Goal: Register for event/course

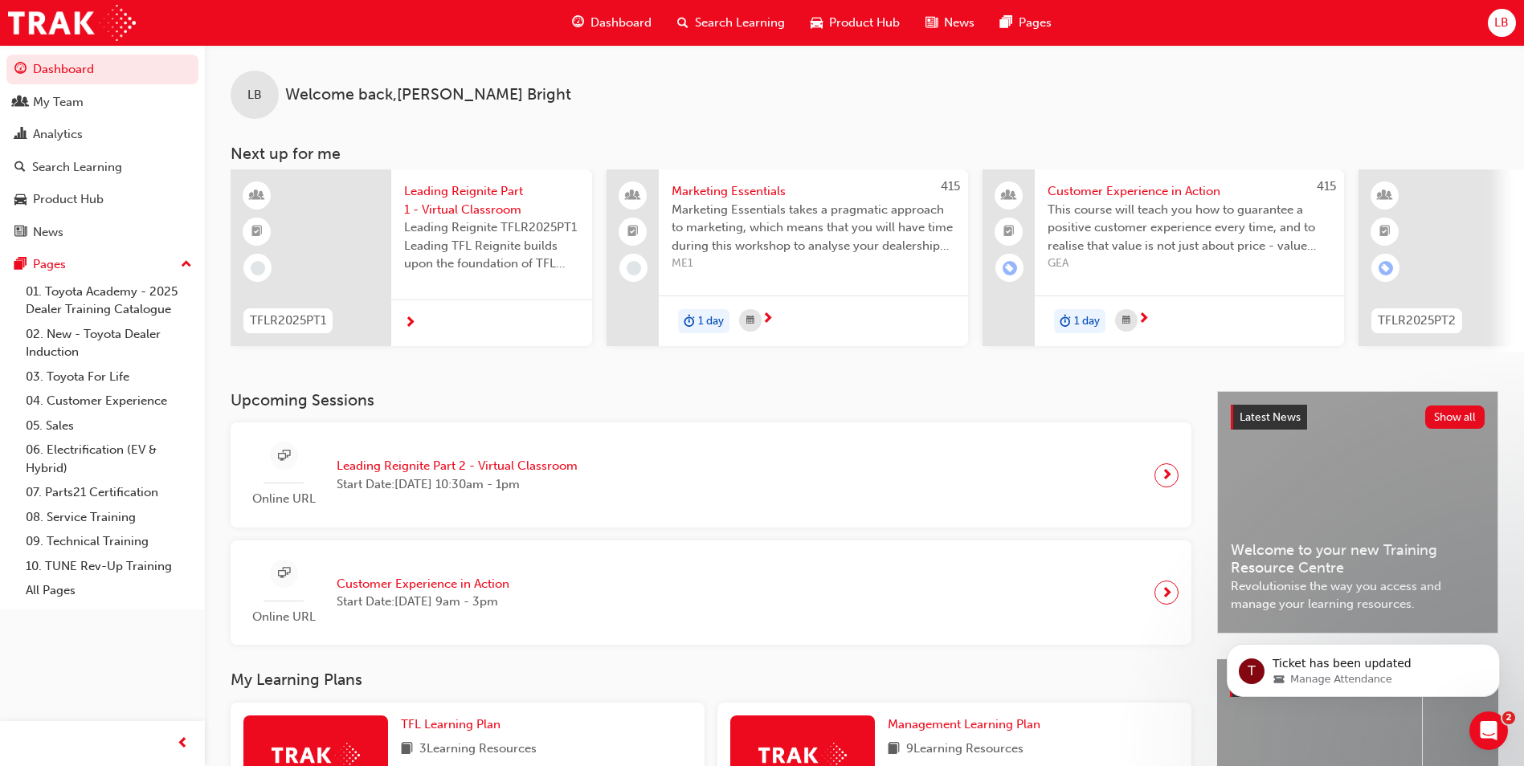
click at [722, 20] on span "Search Learning" at bounding box center [740, 23] width 90 height 18
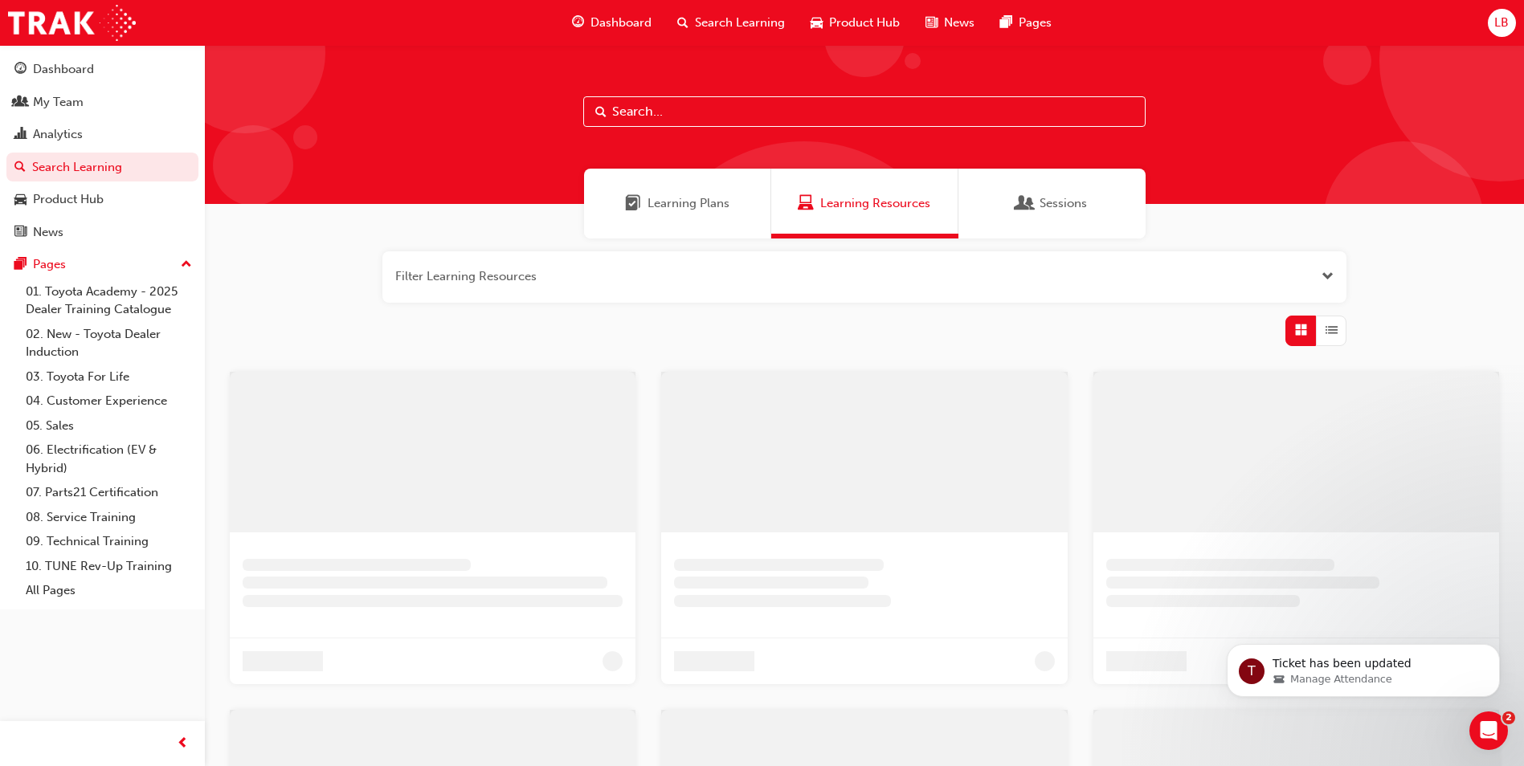
click at [660, 109] on input "text" at bounding box center [864, 111] width 562 height 31
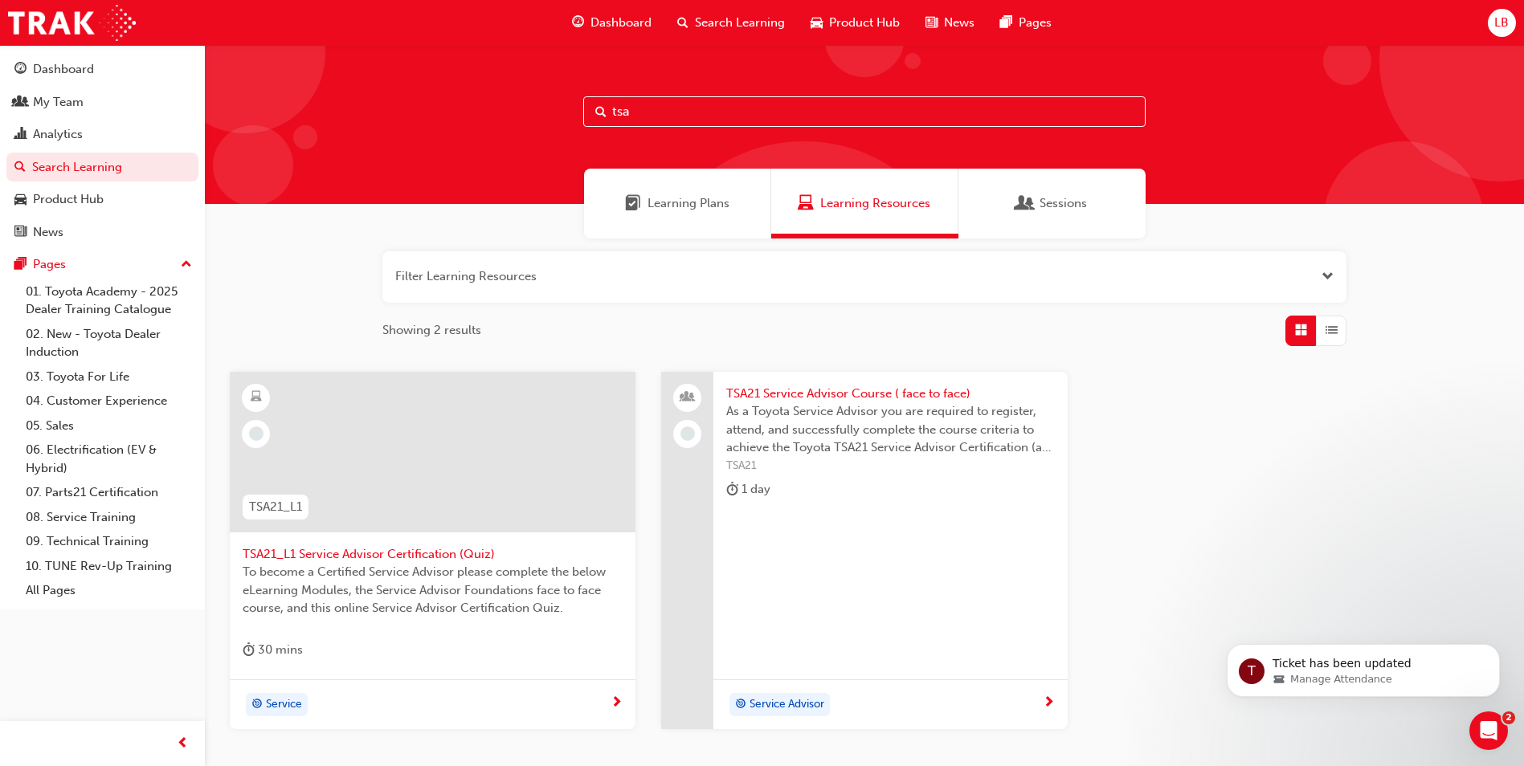
type input "tsa"
click at [758, 398] on span "TSA21 Service Advisor Course ( face to face)" at bounding box center [890, 394] width 328 height 18
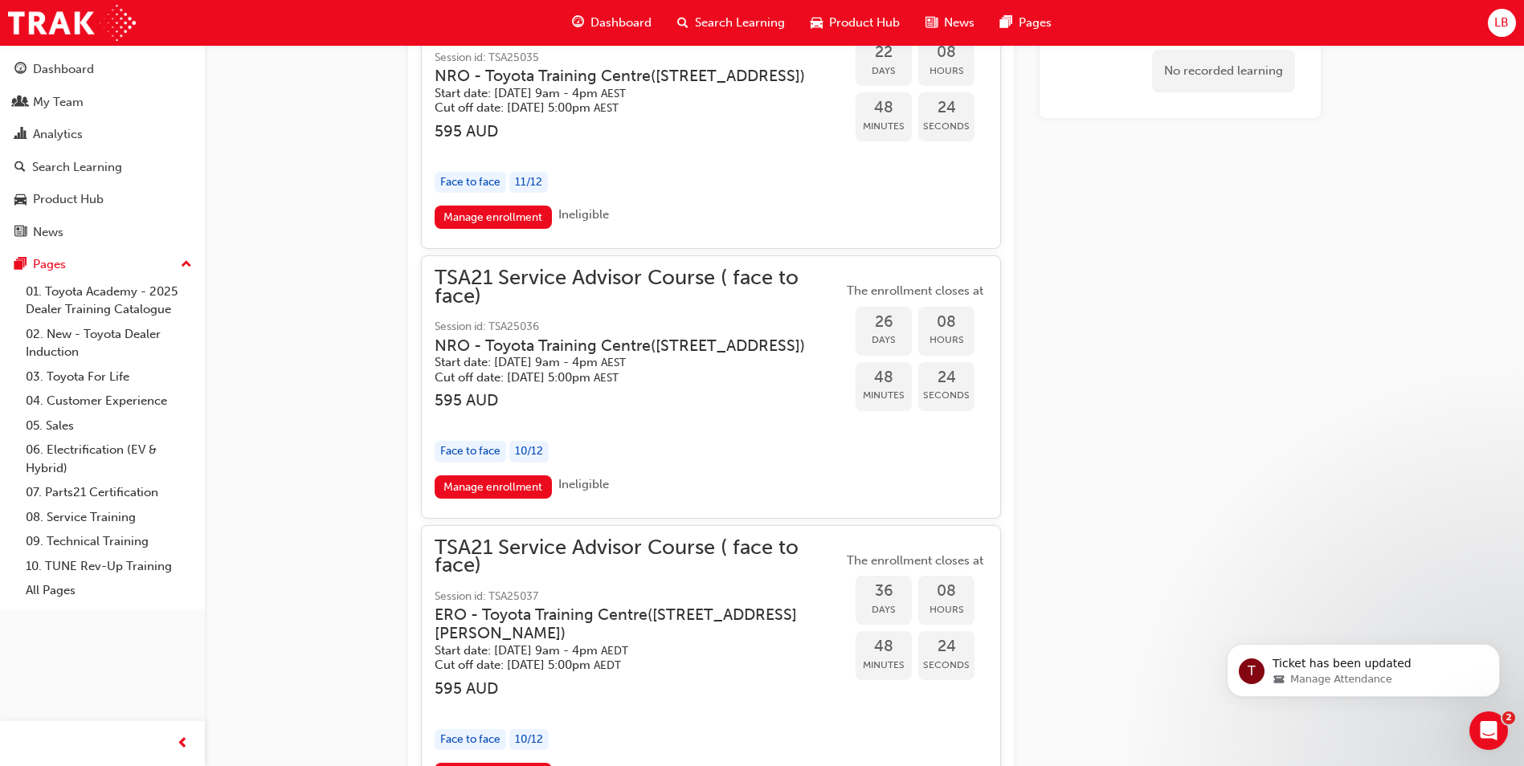
scroll to position [3092, 0]
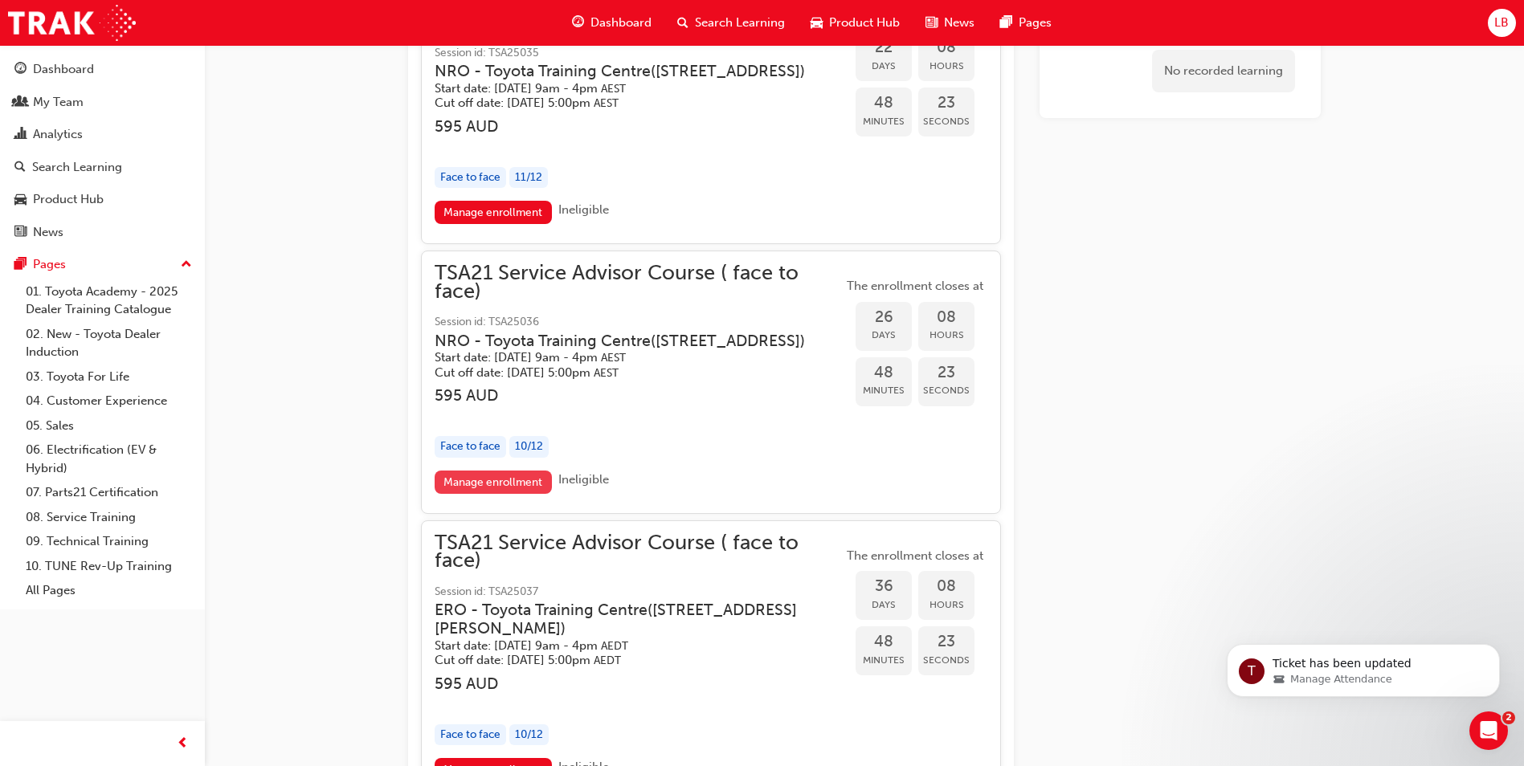
click at [487, 494] on link "Manage enrollment" at bounding box center [493, 482] width 117 height 23
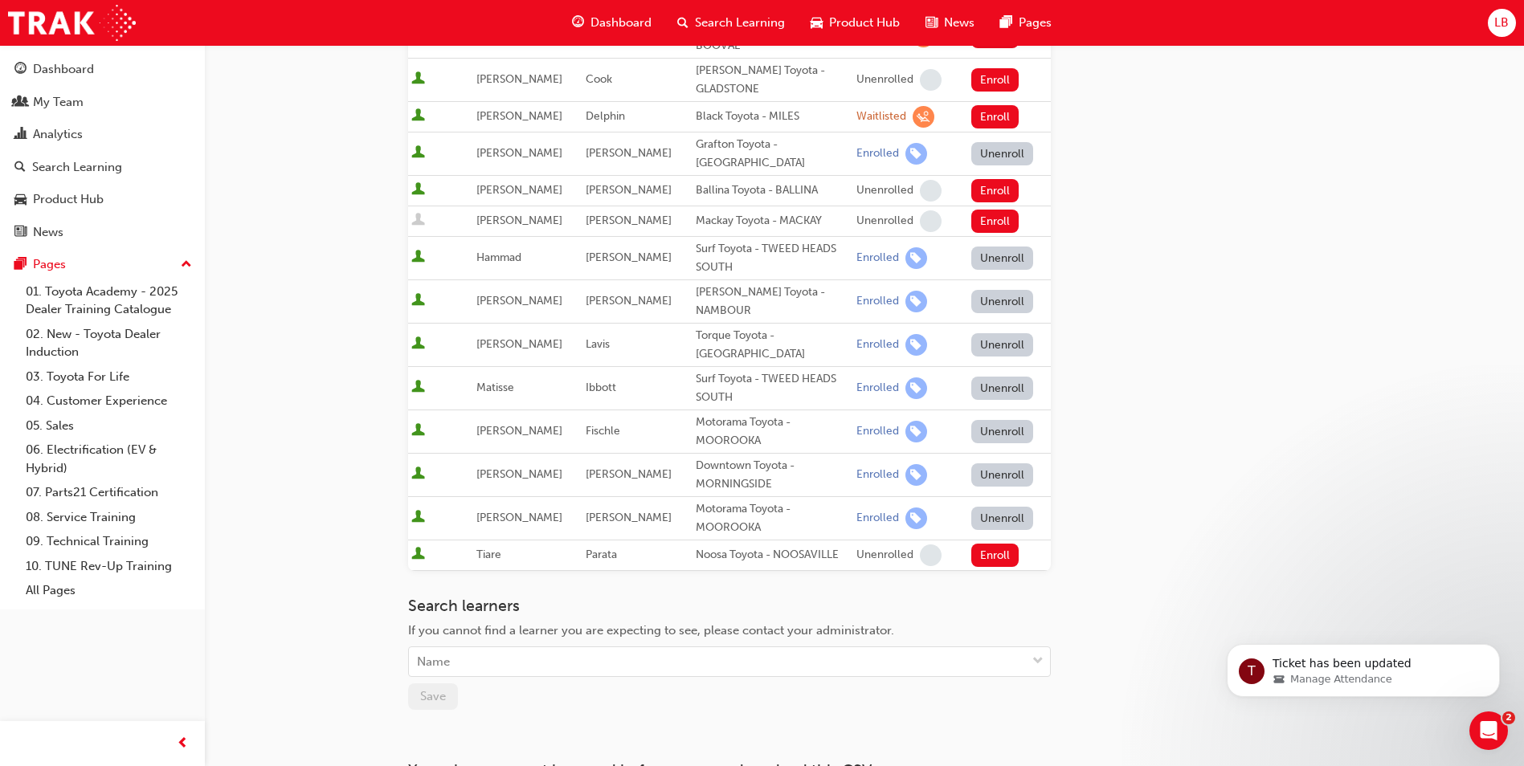
scroll to position [482, 0]
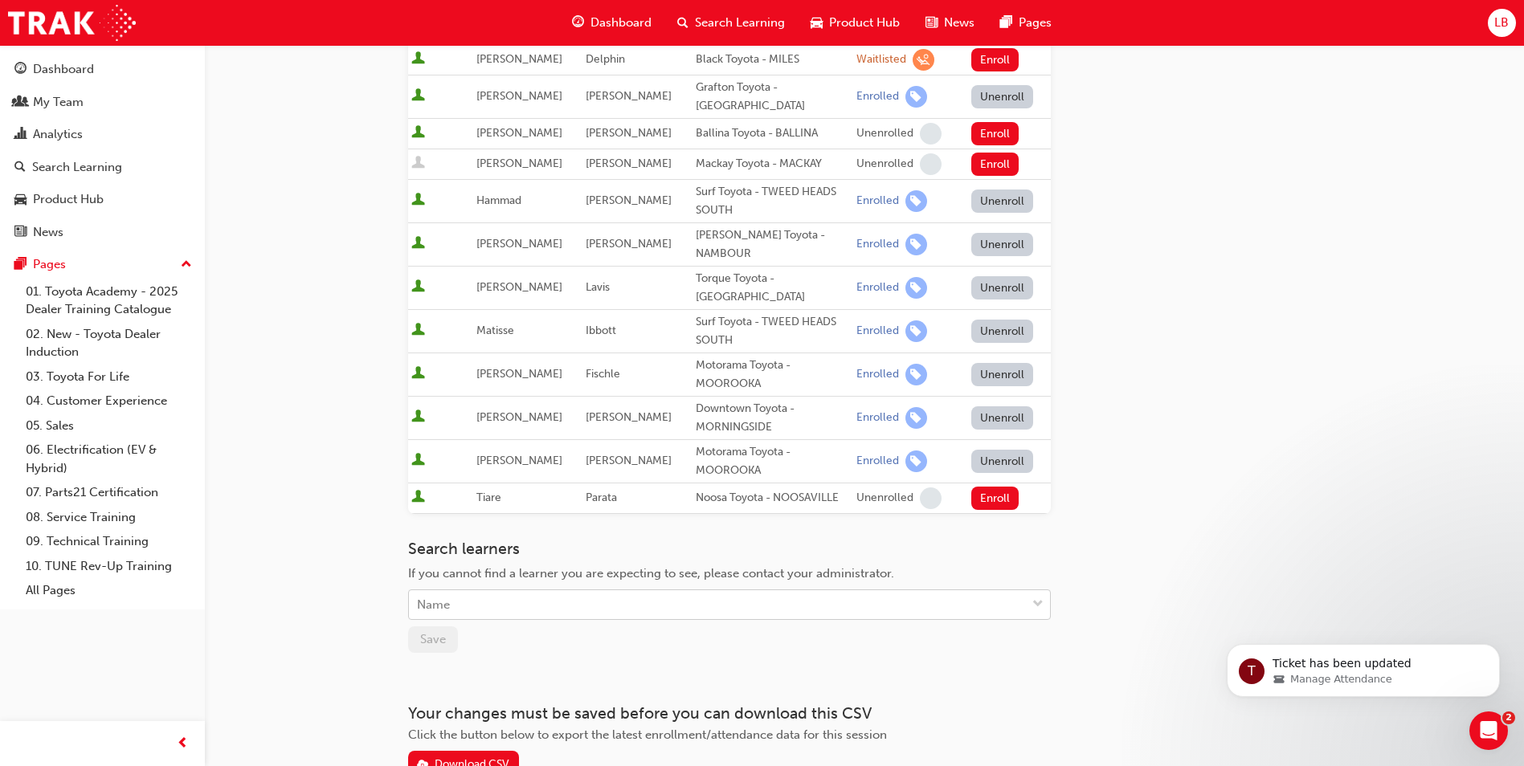
click at [548, 591] on div "Name" at bounding box center [717, 605] width 617 height 28
click at [469, 591] on div "Name" at bounding box center [717, 605] width 617 height 28
type input "jayden"
click at [455, 591] on div "Name" at bounding box center [717, 605] width 617 height 28
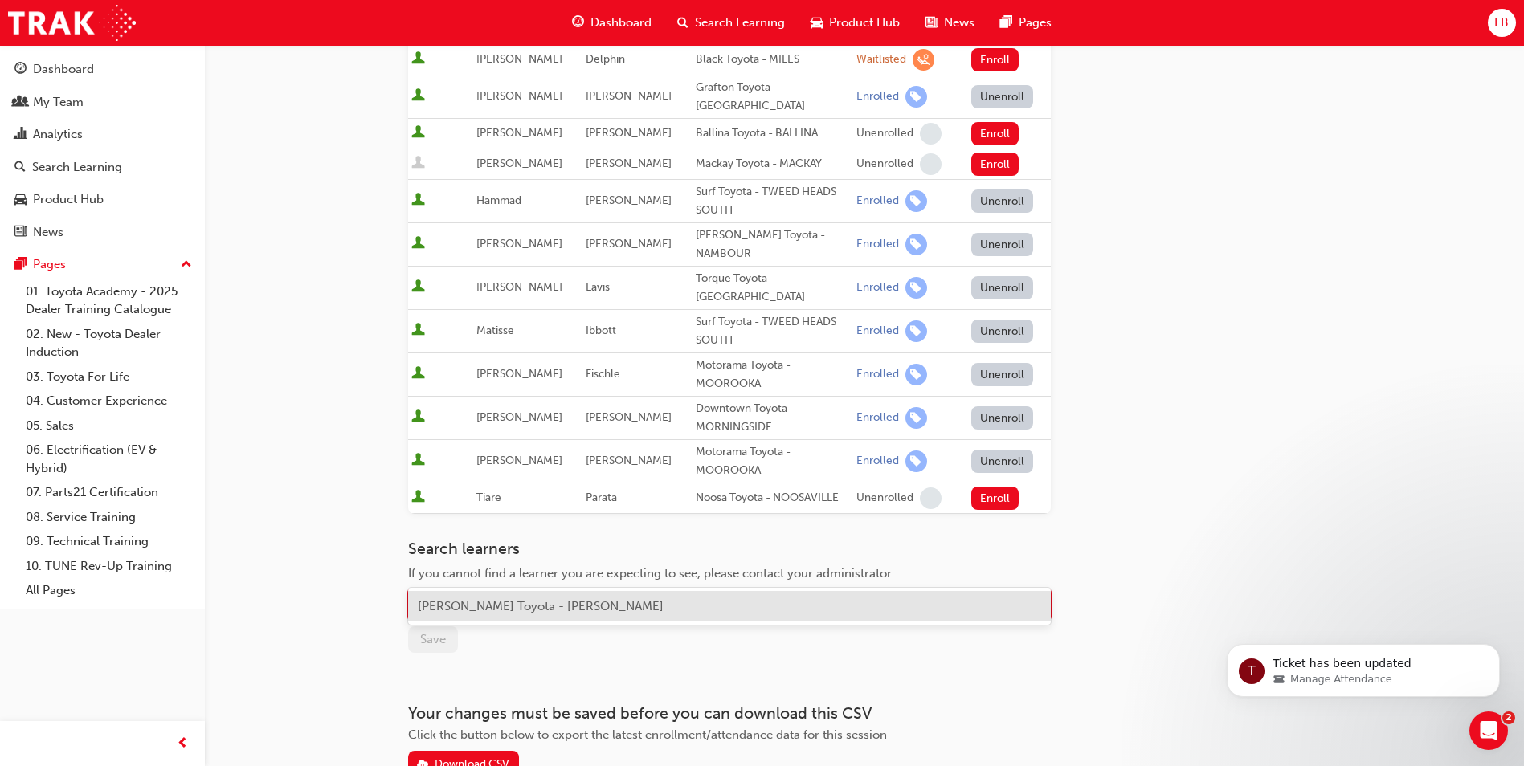
click at [437, 604] on span "[PERSON_NAME] Toyota - [PERSON_NAME]" at bounding box center [541, 606] width 246 height 14
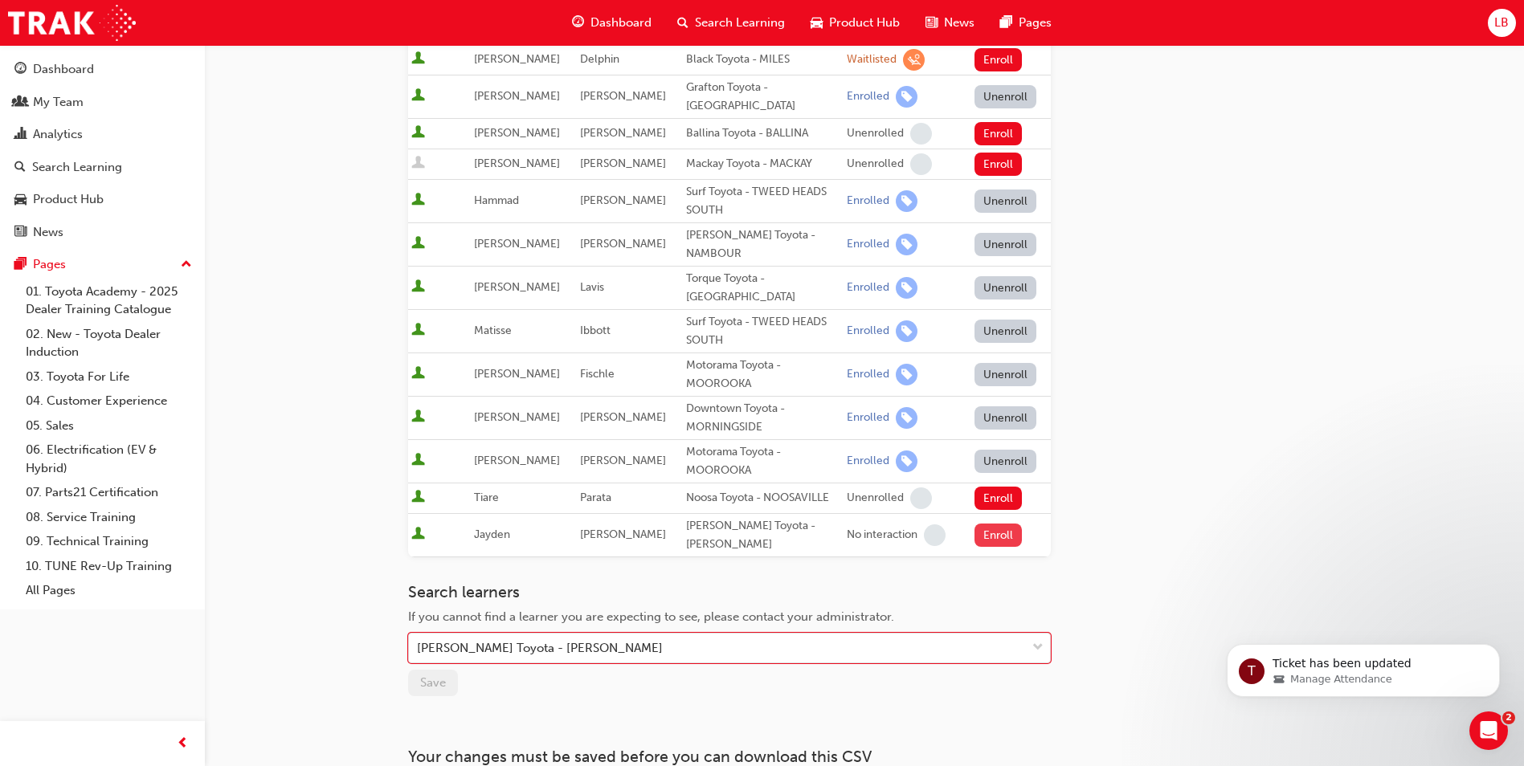
click at [758, 524] on button "Enroll" at bounding box center [999, 535] width 48 height 23
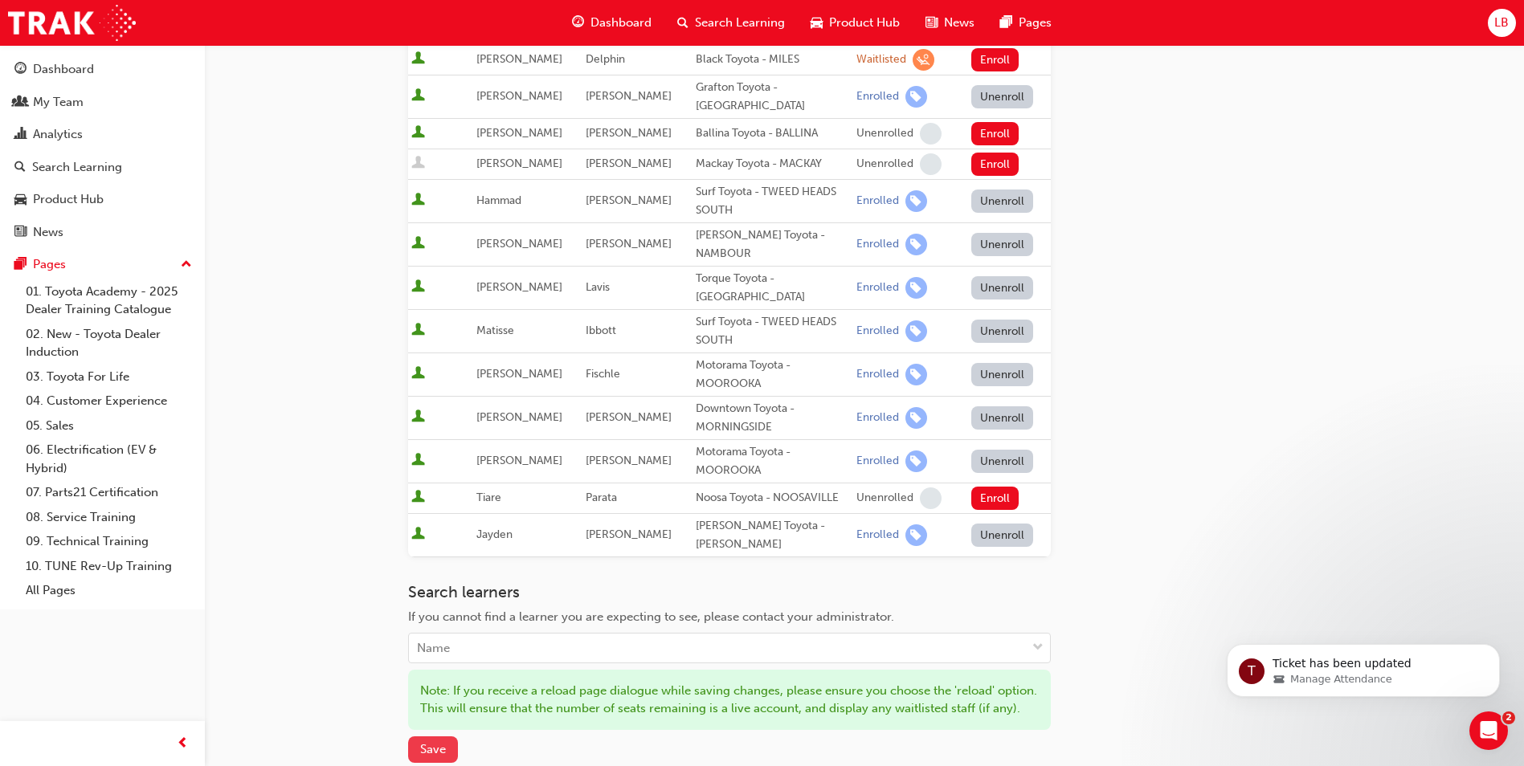
click at [430, 742] on span "Save" at bounding box center [433, 749] width 26 height 14
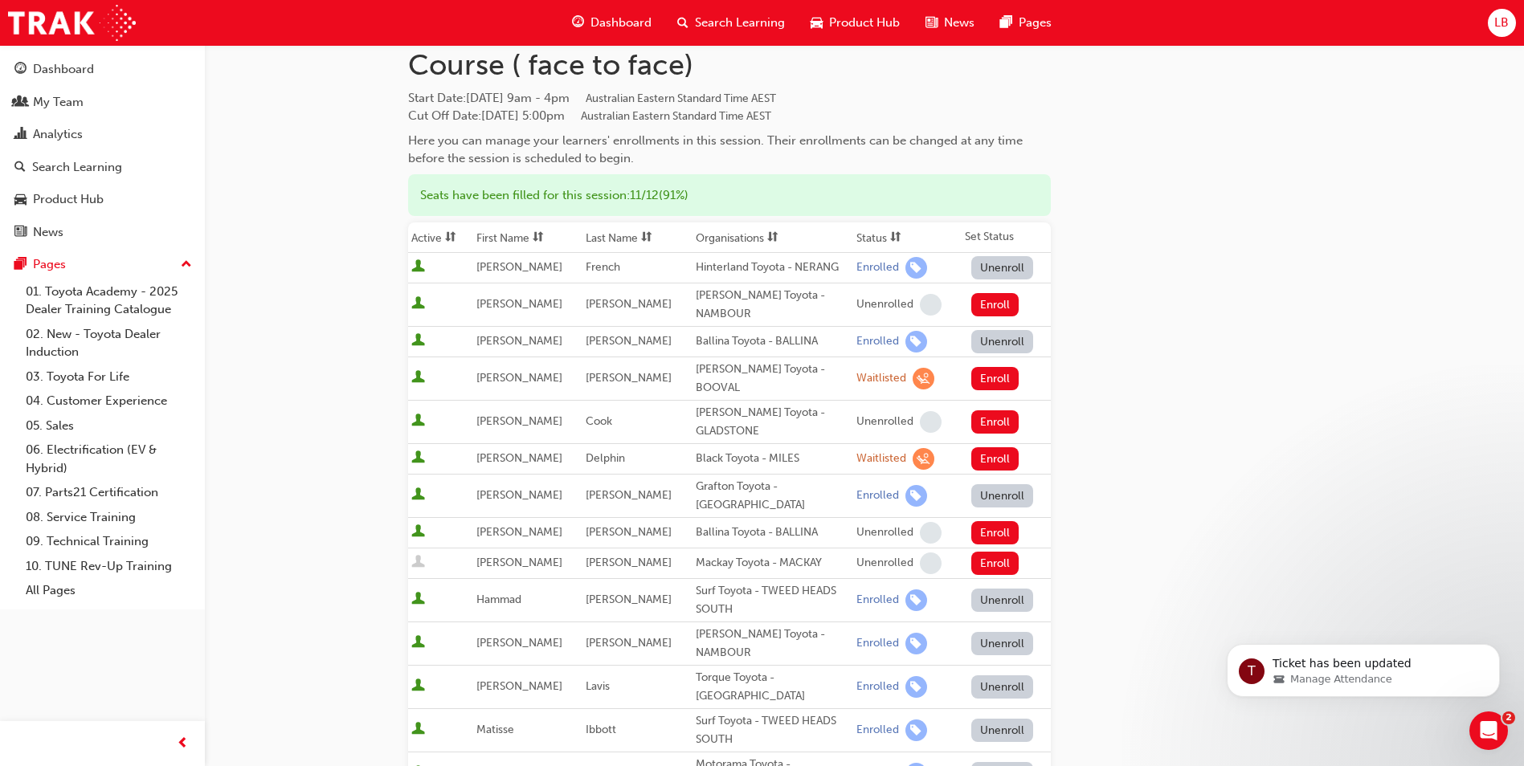
scroll to position [0, 0]
